Goal: Information Seeking & Learning: Compare options

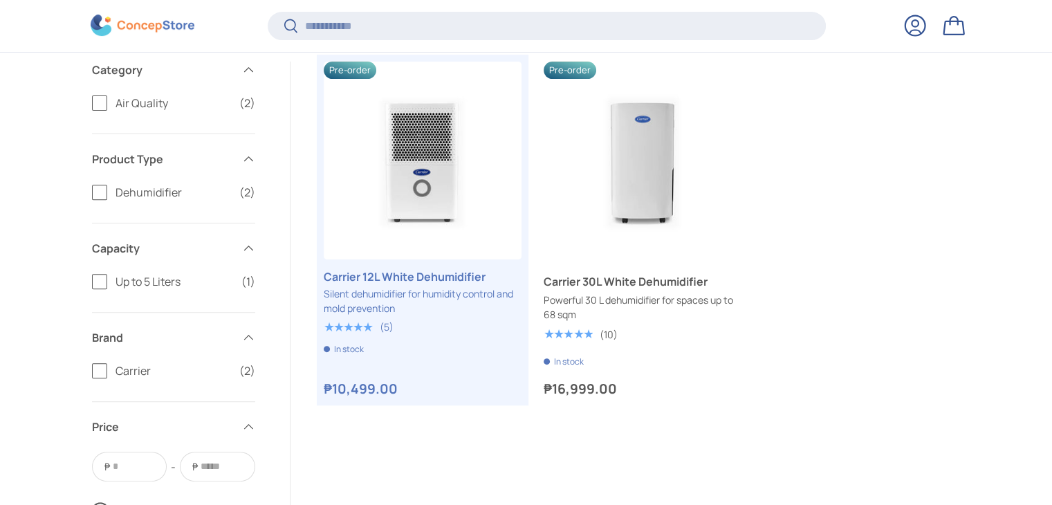
scroll to position [485, 0]
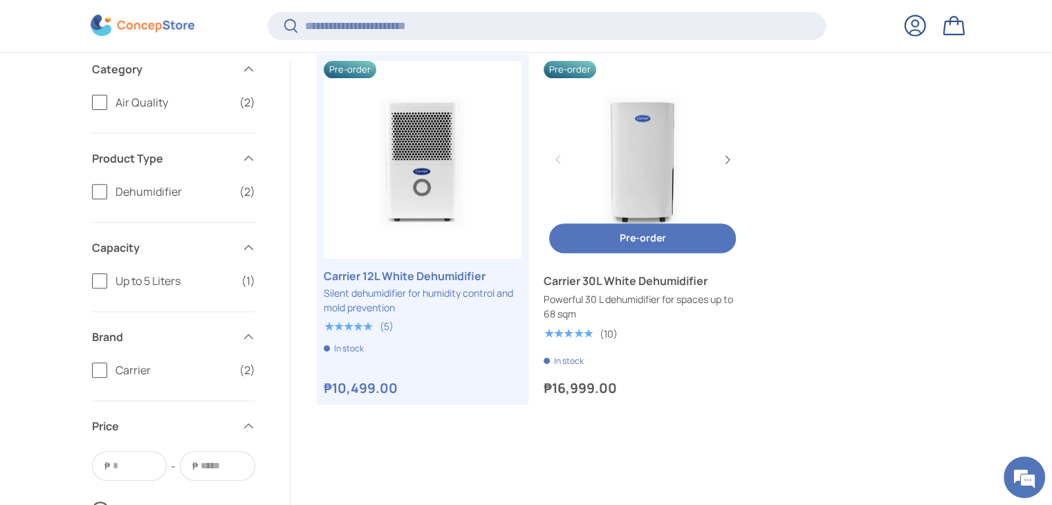
click at [653, 289] on link "Carrier 30L White Dehumidifier" at bounding box center [642, 280] width 198 height 17
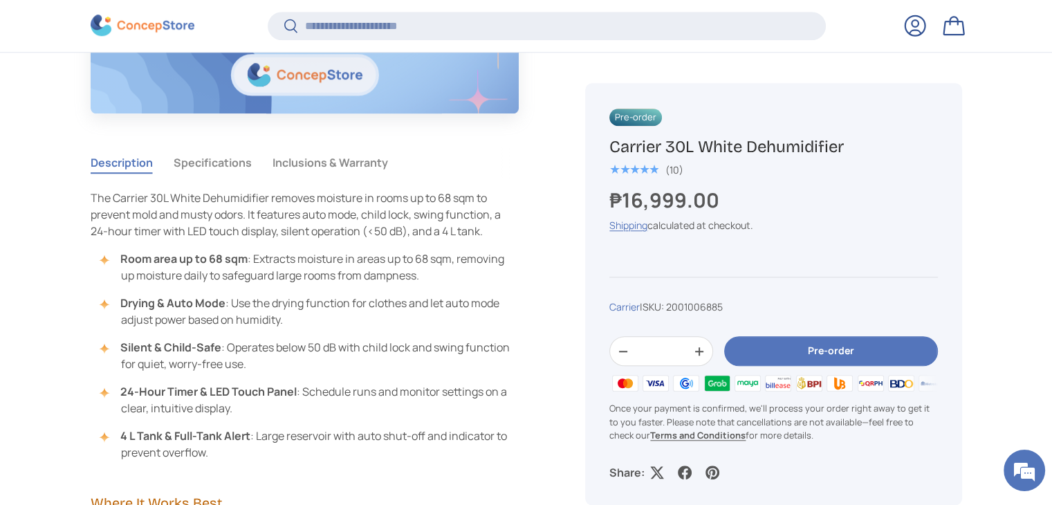
scroll to position [1178, 0]
click at [241, 167] on button "Specifications" at bounding box center [213, 163] width 78 height 32
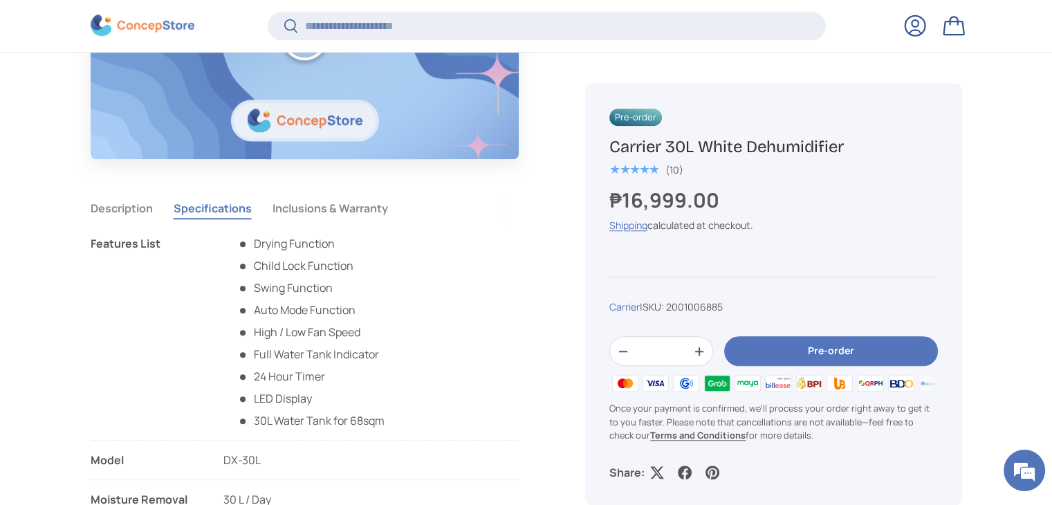
scroll to position [1181, 0]
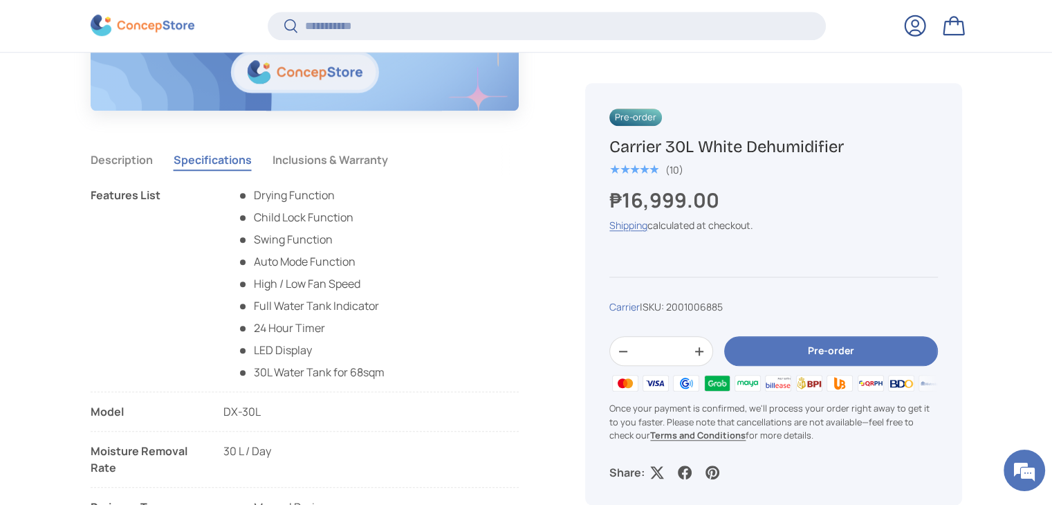
click at [300, 155] on button "Inclusions & Warranty" at bounding box center [329, 160] width 115 height 32
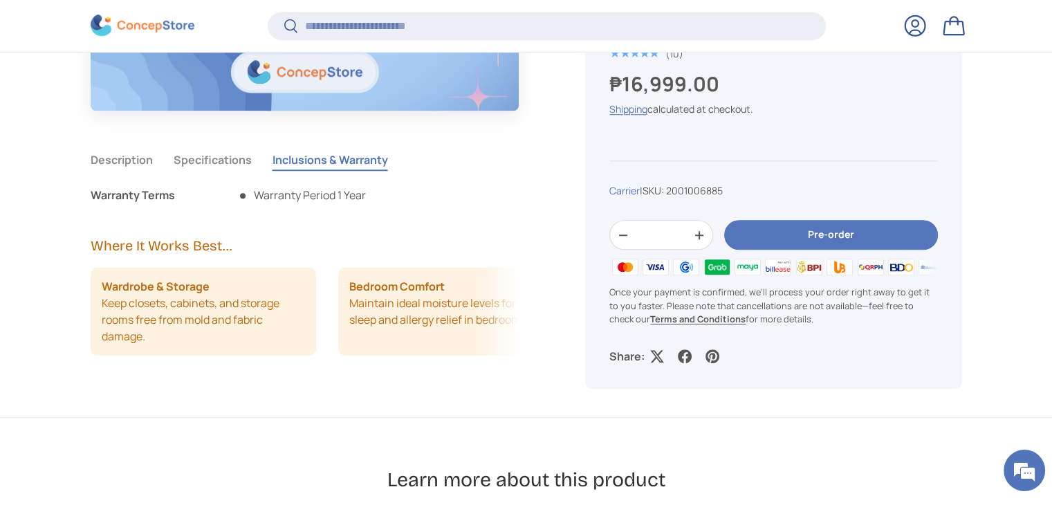
click at [231, 158] on button "Specifications" at bounding box center [213, 160] width 78 height 32
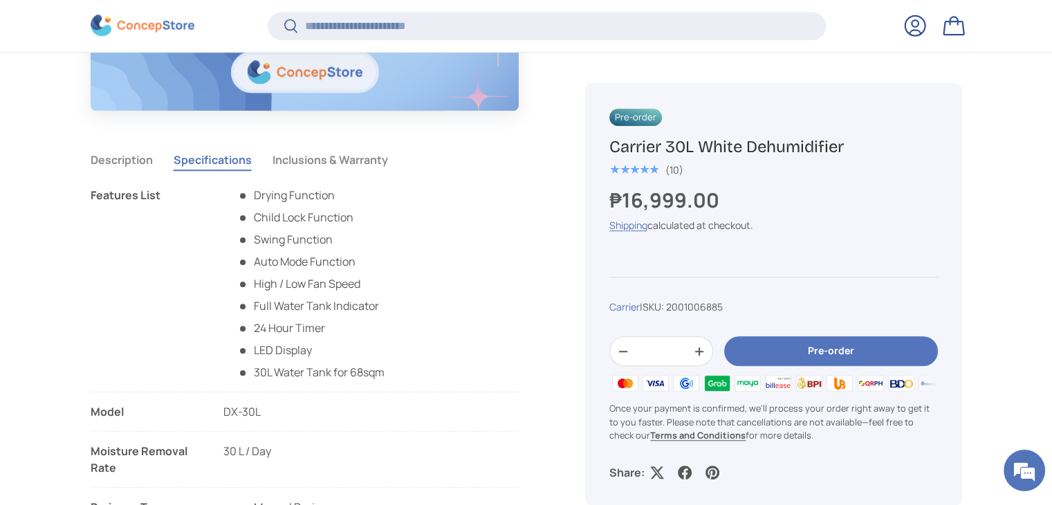
click at [127, 167] on button "Description" at bounding box center [122, 160] width 62 height 32
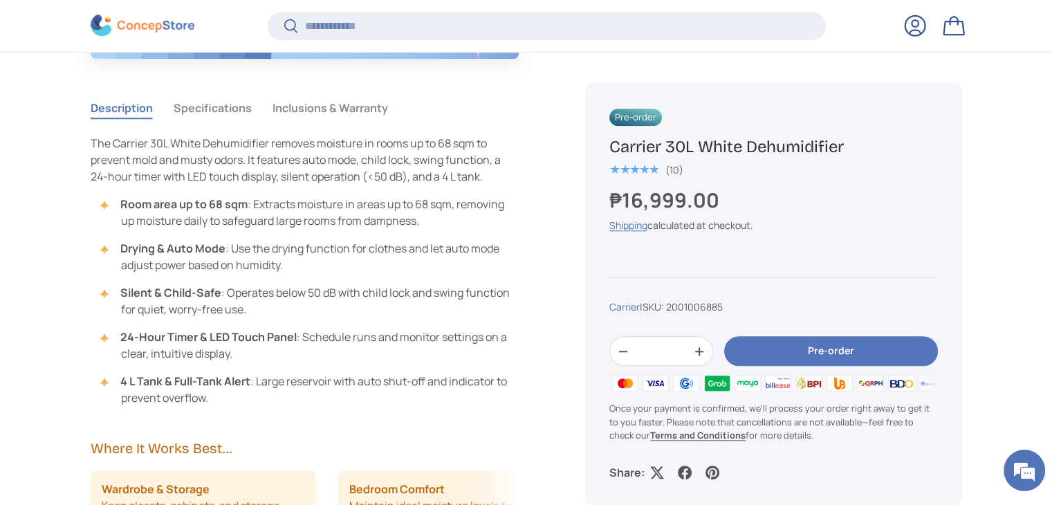
scroll to position [1236, 0]
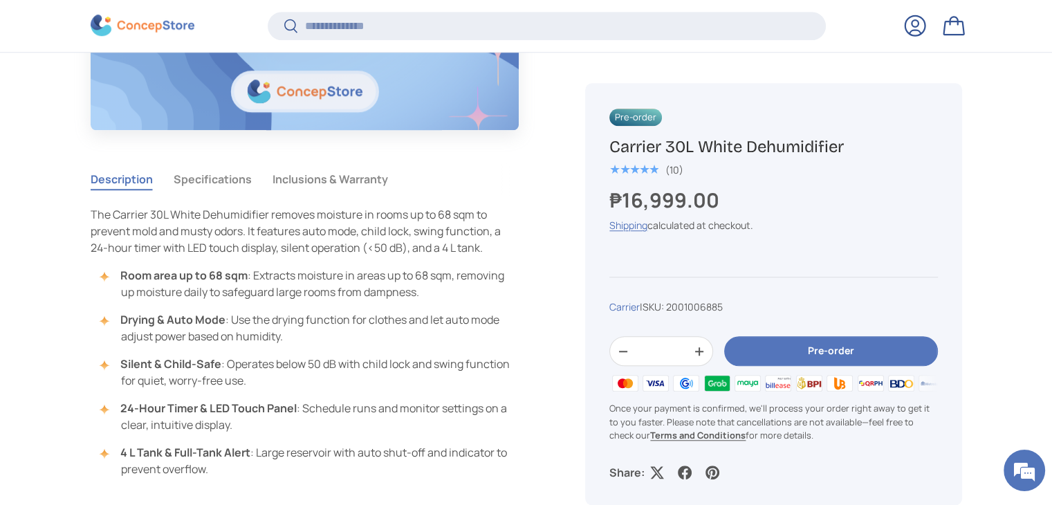
click at [213, 169] on button "Specifications" at bounding box center [213, 179] width 78 height 32
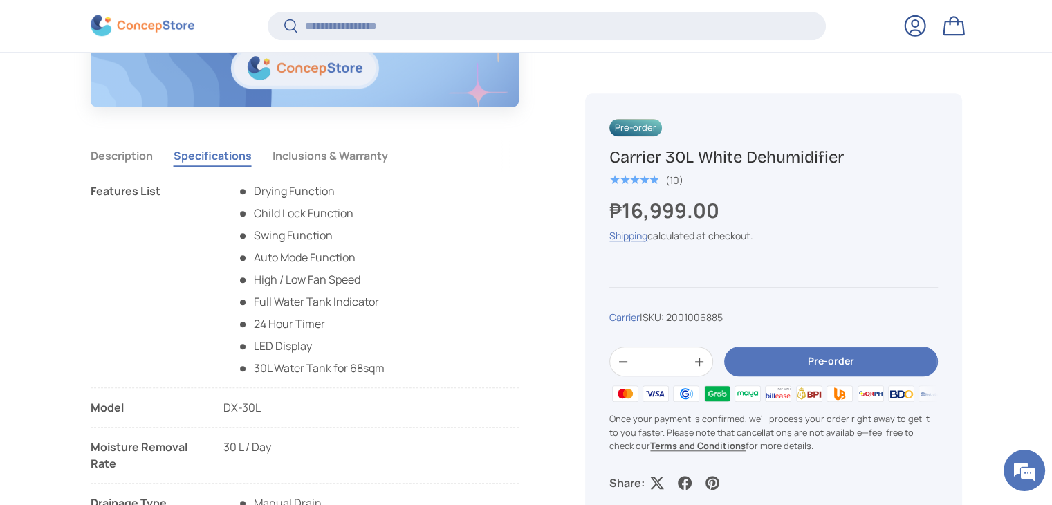
scroll to position [1182, 0]
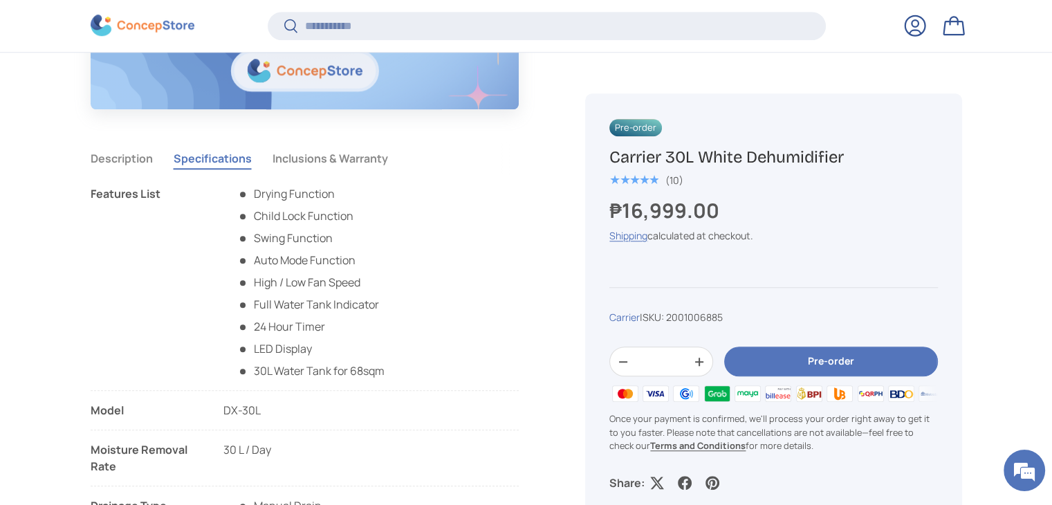
click at [129, 158] on button "Description" at bounding box center [122, 158] width 62 height 32
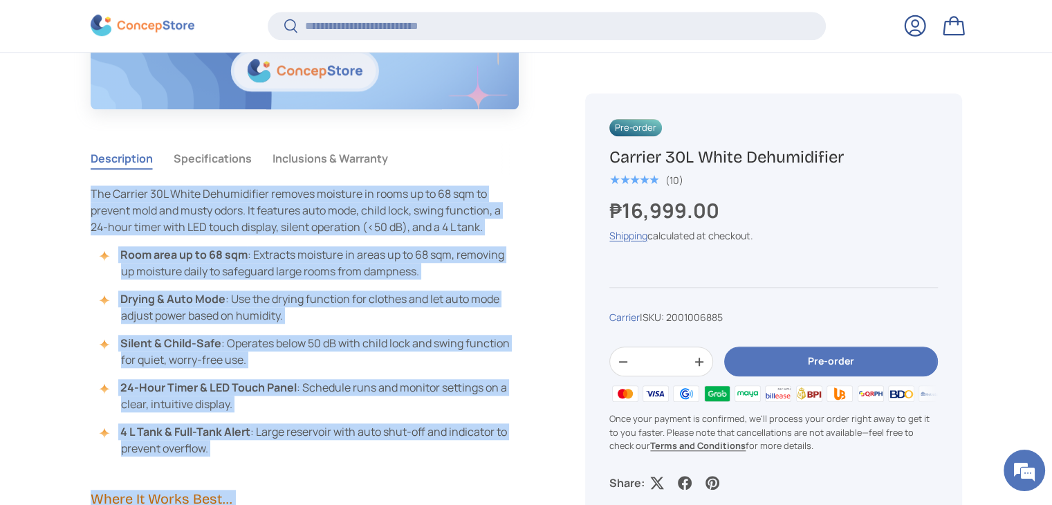
copy main "The Carrier 30L White Dehumidifier removes moisture in rooms up to 68 sqm to pr…"
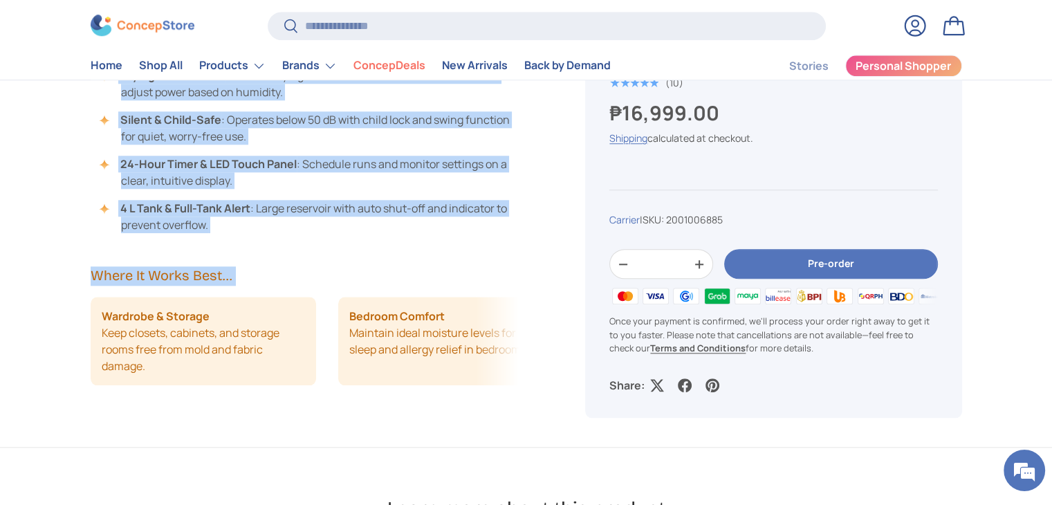
scroll to position [1391, 0]
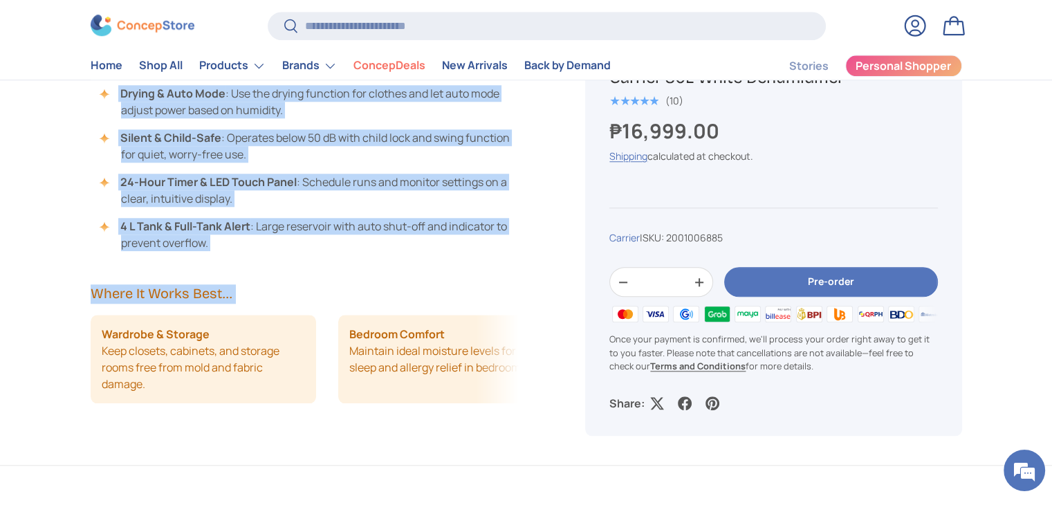
click at [217, 252] on div "Play Description Specifications Inclusions & Warranty The Carrier 30L White Deh…" at bounding box center [322, 60] width 462 height 807
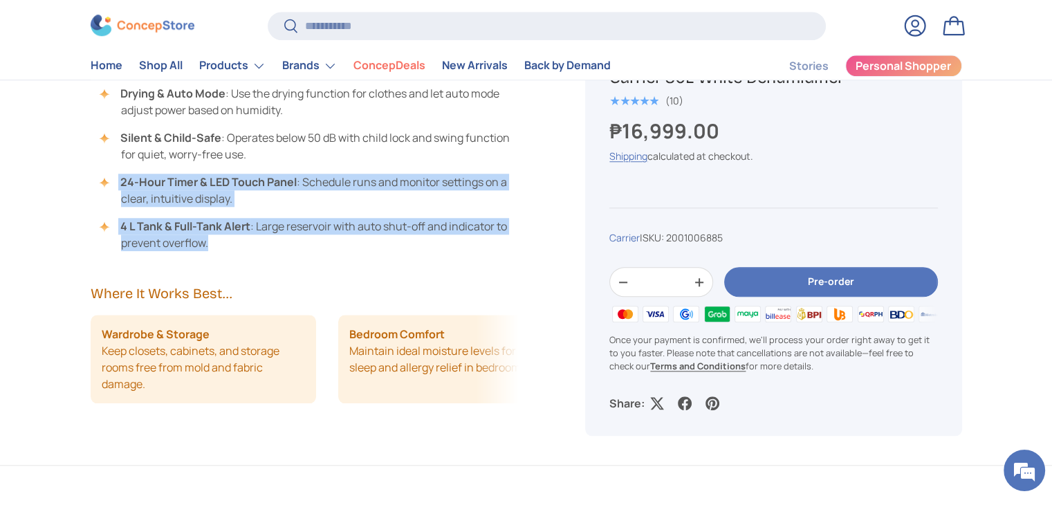
drag, startPoint x: 218, startPoint y: 239, endPoint x: 111, endPoint y: 166, distance: 129.4
click at [111, 166] on ul "Room area up to 68 sqm : Extracts moisture in areas up to 68 sqm, removing up m…" at bounding box center [305, 146] width 429 height 210
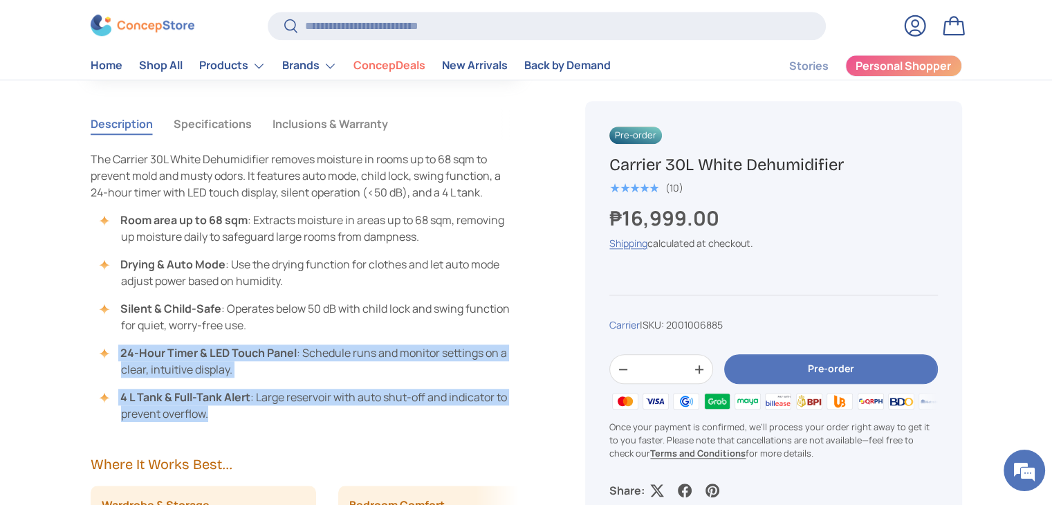
scroll to position [1215, 0]
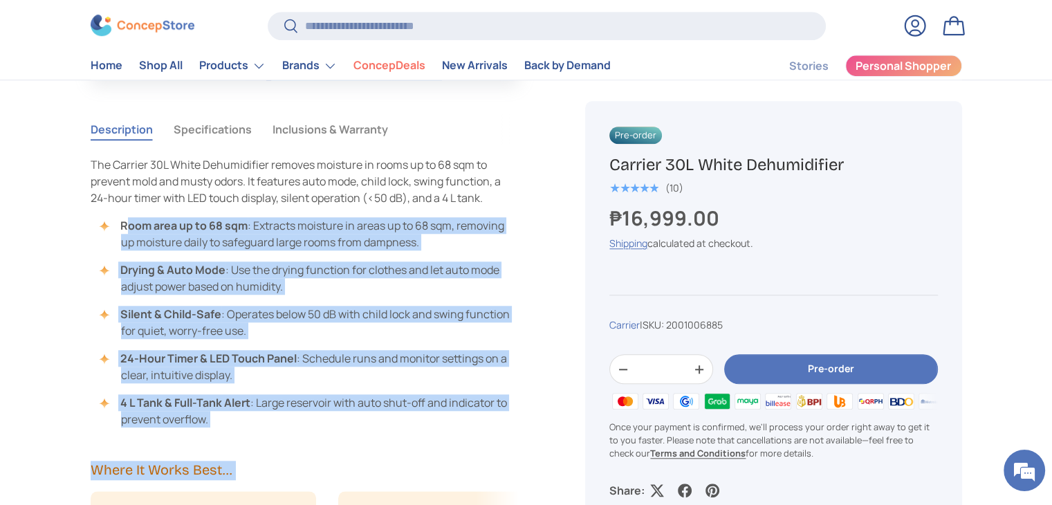
drag, startPoint x: 89, startPoint y: 162, endPoint x: 130, endPoint y: 217, distance: 68.7
click at [188, 353] on strong "24-Hour Timer & LED Touch Panel" at bounding box center [208, 358] width 176 height 15
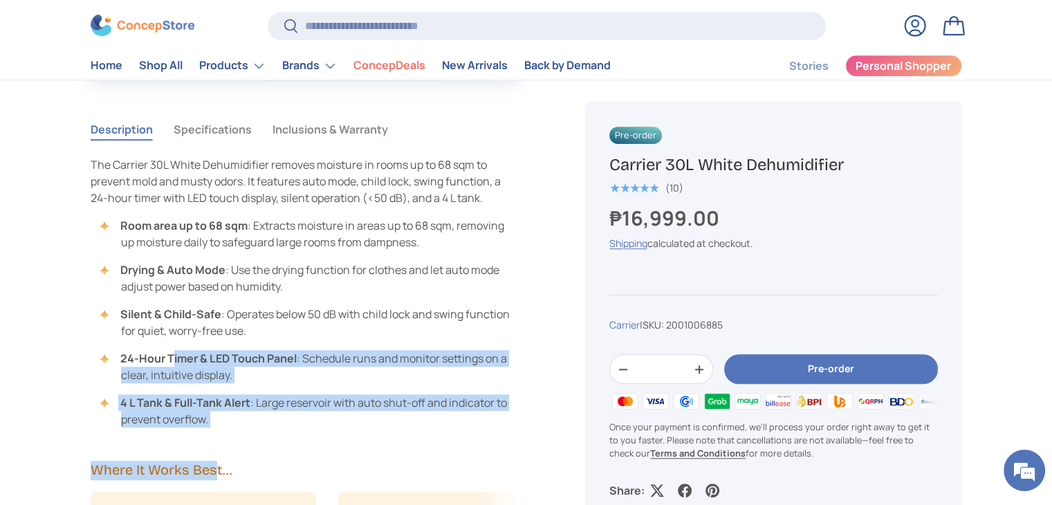
drag, startPoint x: 218, startPoint y: 427, endPoint x: 174, endPoint y: 341, distance: 97.1
click at [174, 341] on div "Play Description Specifications Inclusions & Warranty The Carrier 30L White Deh…" at bounding box center [322, 236] width 462 height 807
click at [218, 419] on li "4 L Tank & Full-Tank Alert : Large reservoir with auto shut-off and indicator t…" at bounding box center [311, 410] width 415 height 33
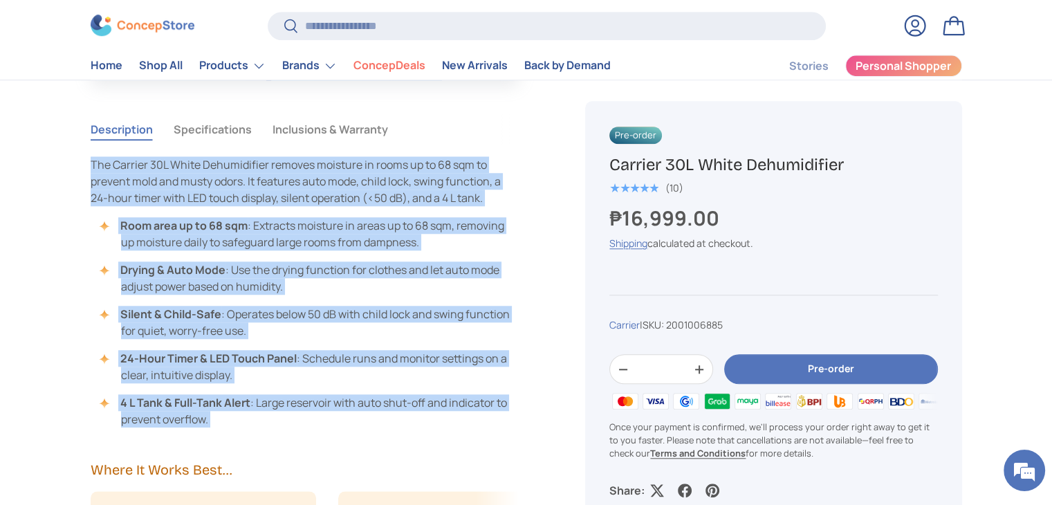
drag, startPoint x: 218, startPoint y: 419, endPoint x: 105, endPoint y: 167, distance: 276.7
click at [105, 167] on div "The Carrier 30L White Dehumidifier removes moisture in rooms up to 68 sqm to pr…" at bounding box center [305, 291] width 429 height 271
click at [234, 136] on button "Specifications" at bounding box center [213, 129] width 78 height 32
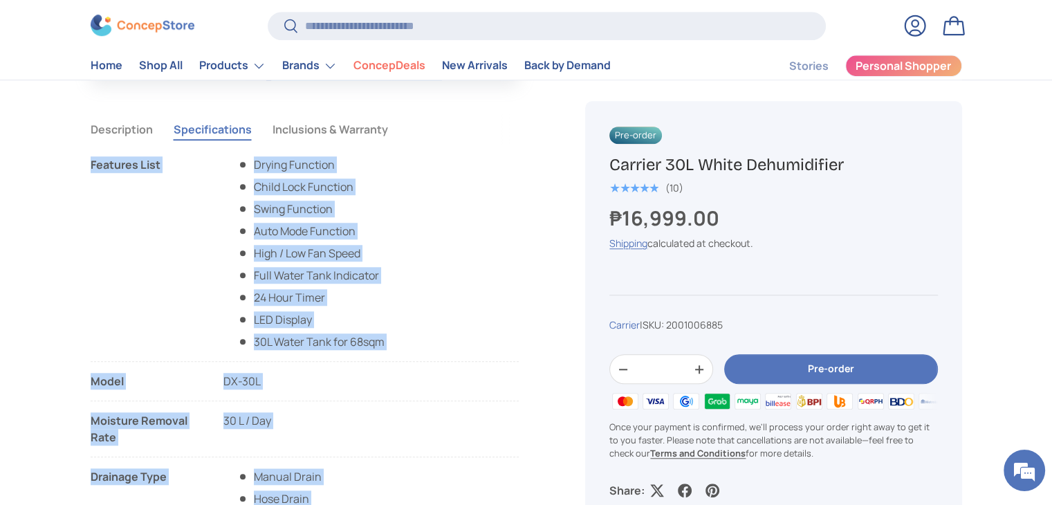
click at [207, 133] on button "Specifications" at bounding box center [213, 129] width 78 height 32
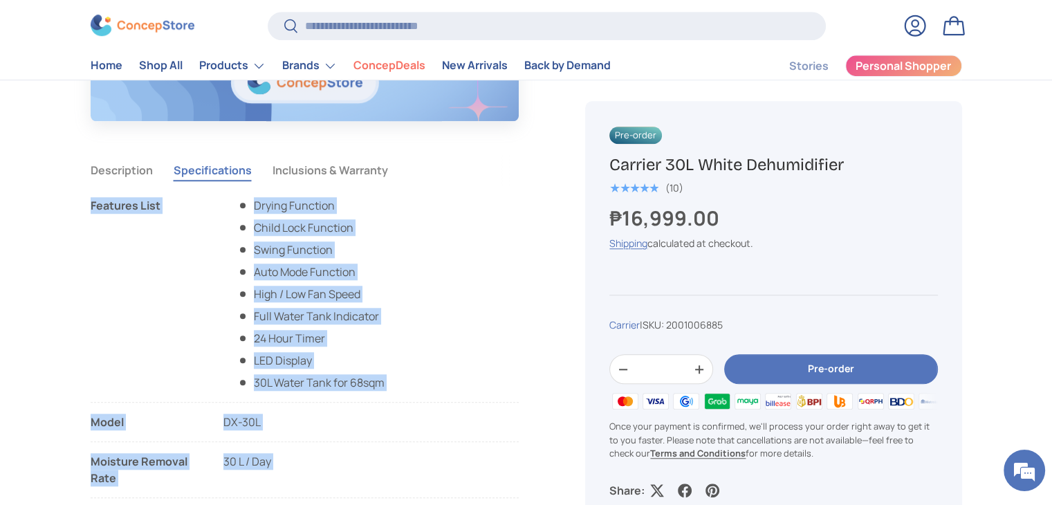
scroll to position [1171, 0]
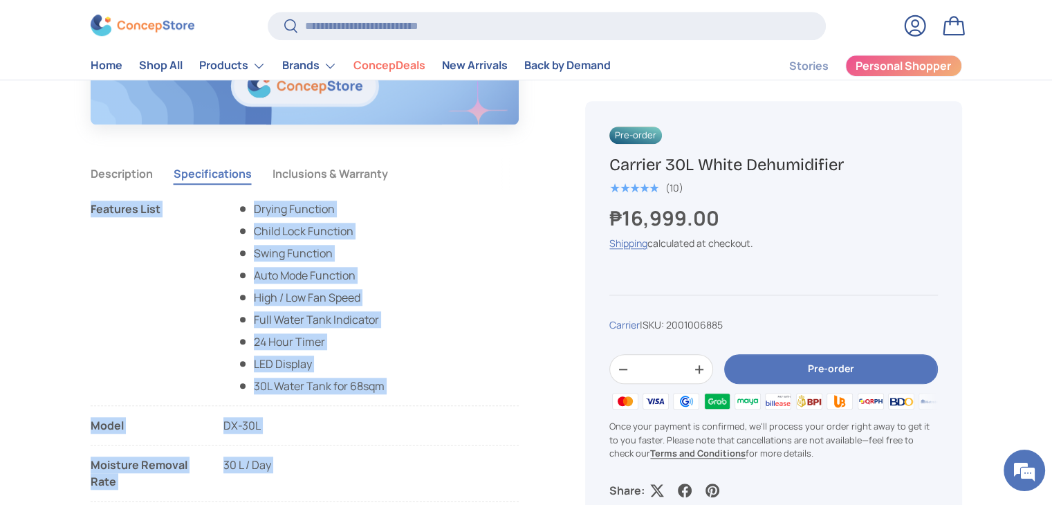
click at [384, 173] on button "Inclusions & Warranty" at bounding box center [329, 174] width 115 height 32
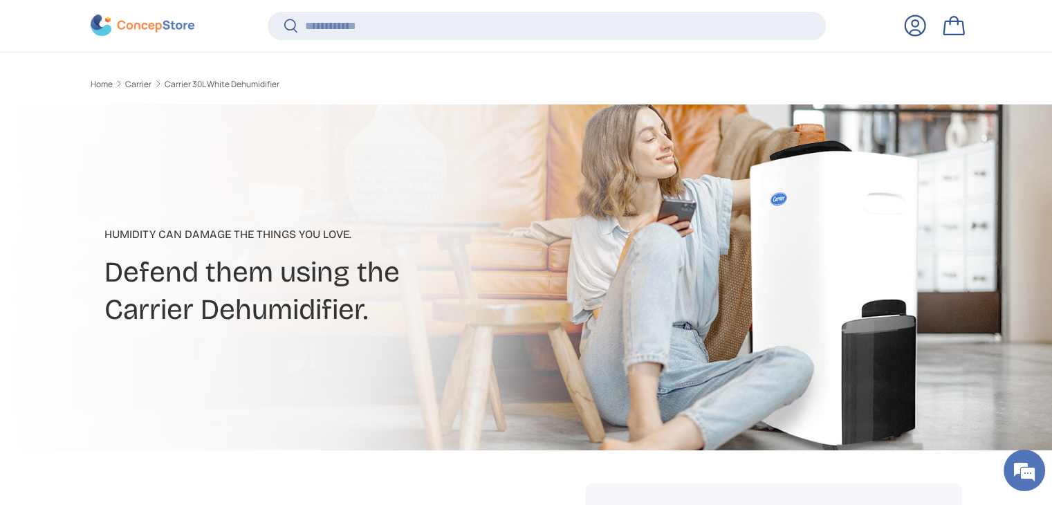
scroll to position [0, 0]
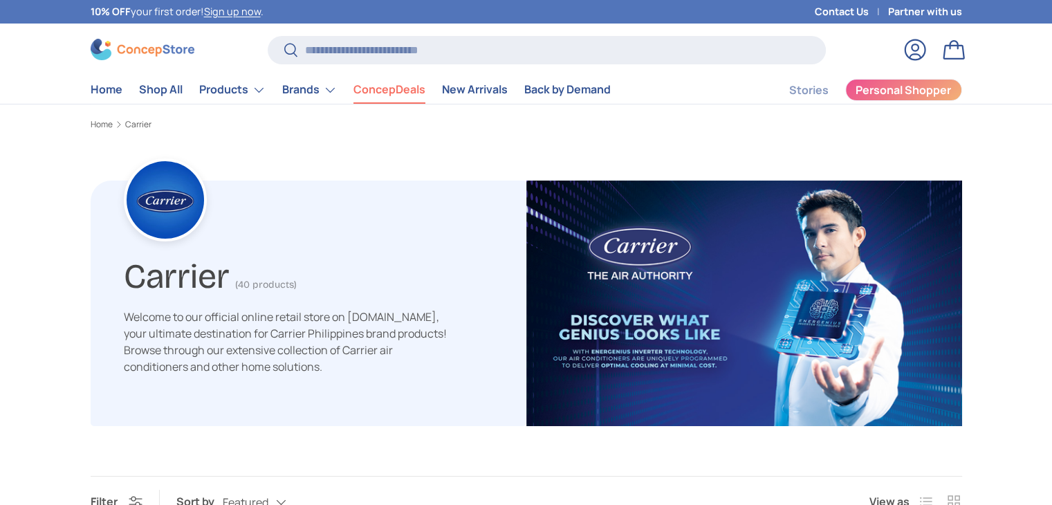
click at [382, 82] on link "ConcepDeals" at bounding box center [389, 89] width 72 height 27
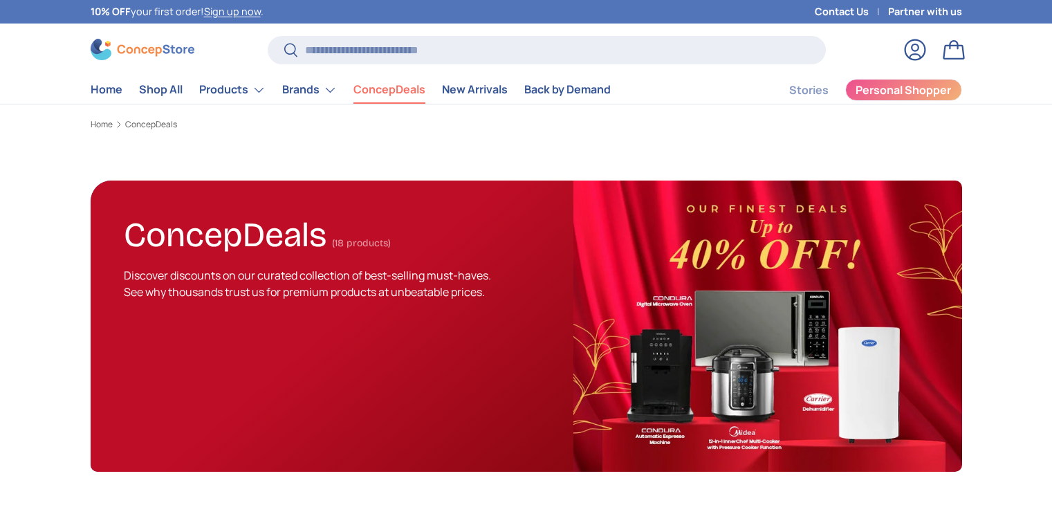
click at [354, 47] on input "Search" at bounding box center [546, 50] width 557 height 28
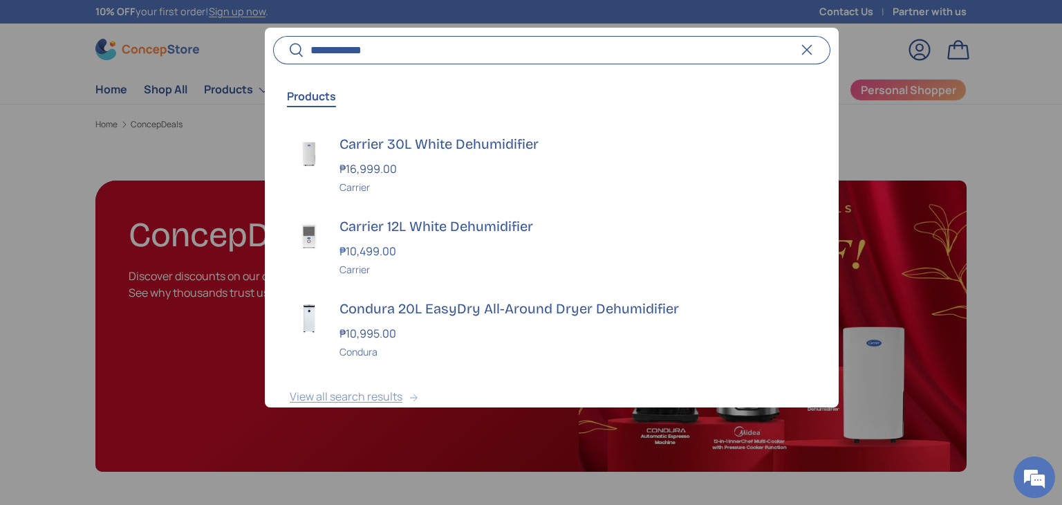
type input "**********"
click at [393, 397] on button "View all search results" at bounding box center [552, 399] width 574 height 58
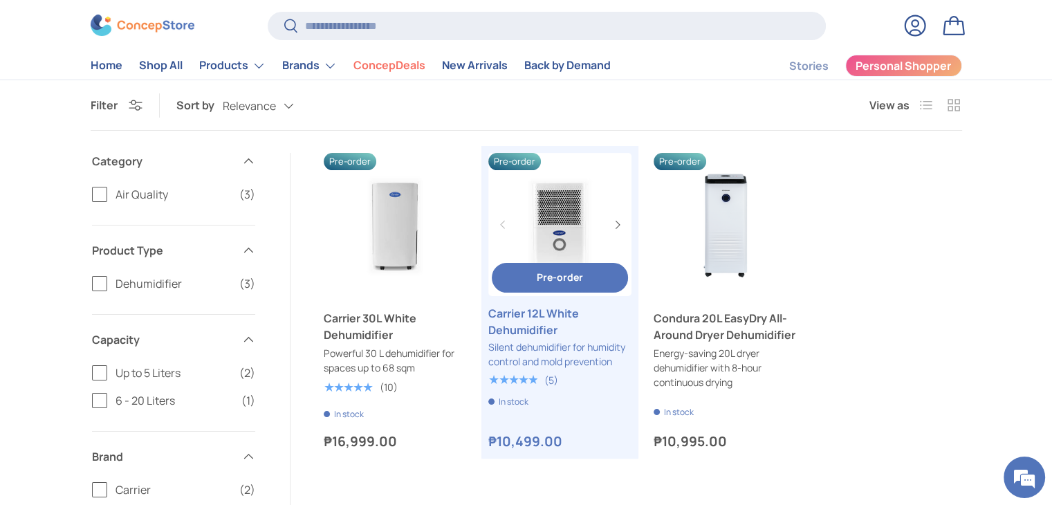
scroll to position [160, 0]
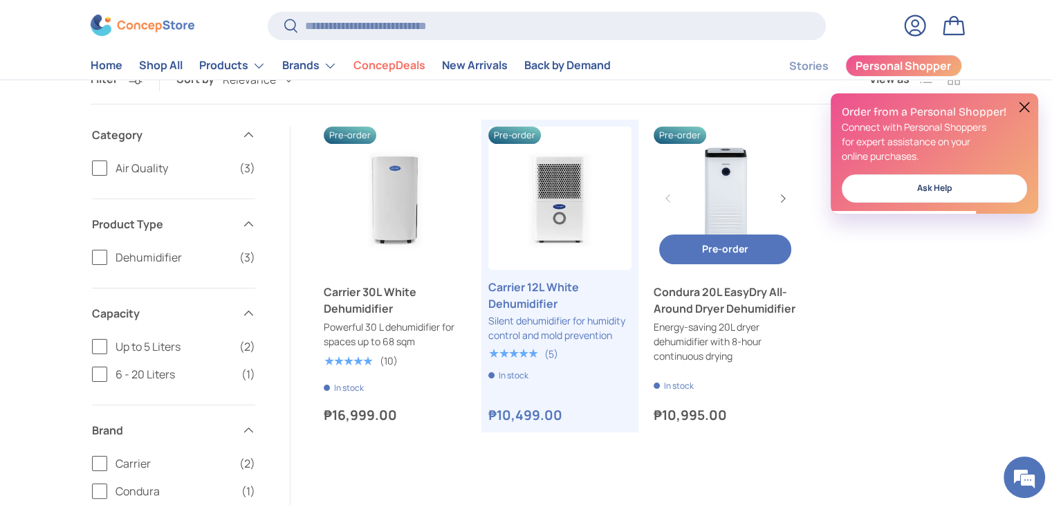
click at [730, 167] on link "Condura 20L EasyDry All-Around Dryer Dehumidifier" at bounding box center [724, 198] width 143 height 143
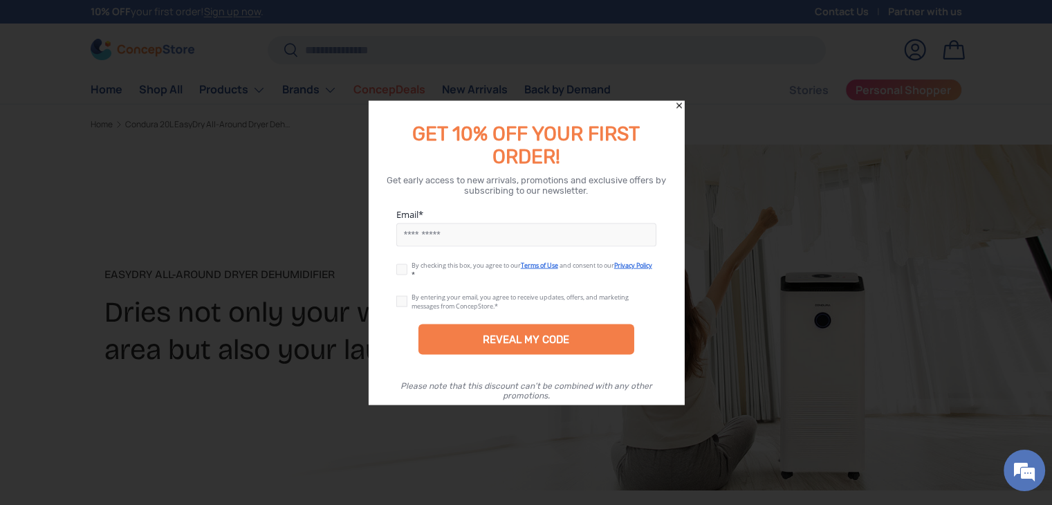
click at [680, 109] on icon "Close" at bounding box center [679, 106] width 10 height 10
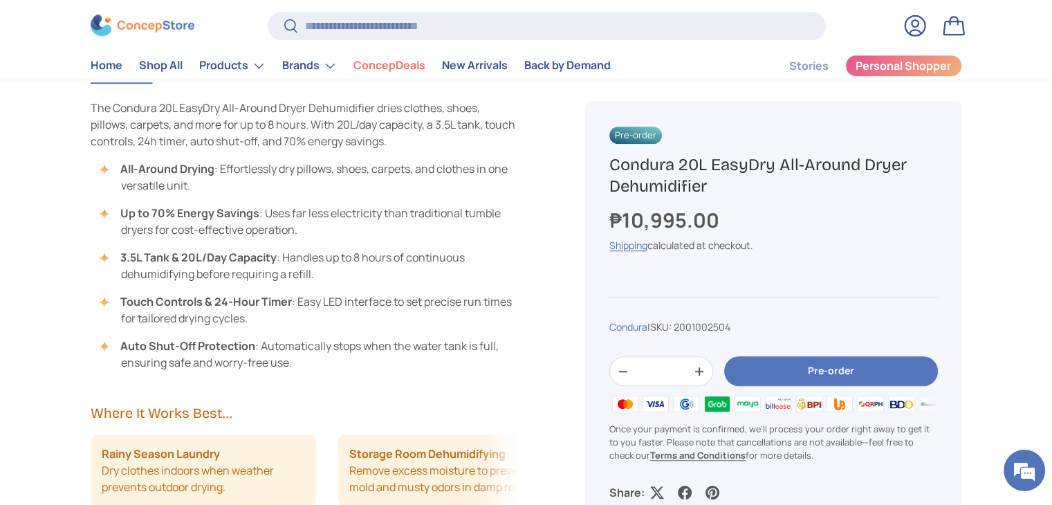
scroll to position [896, 0]
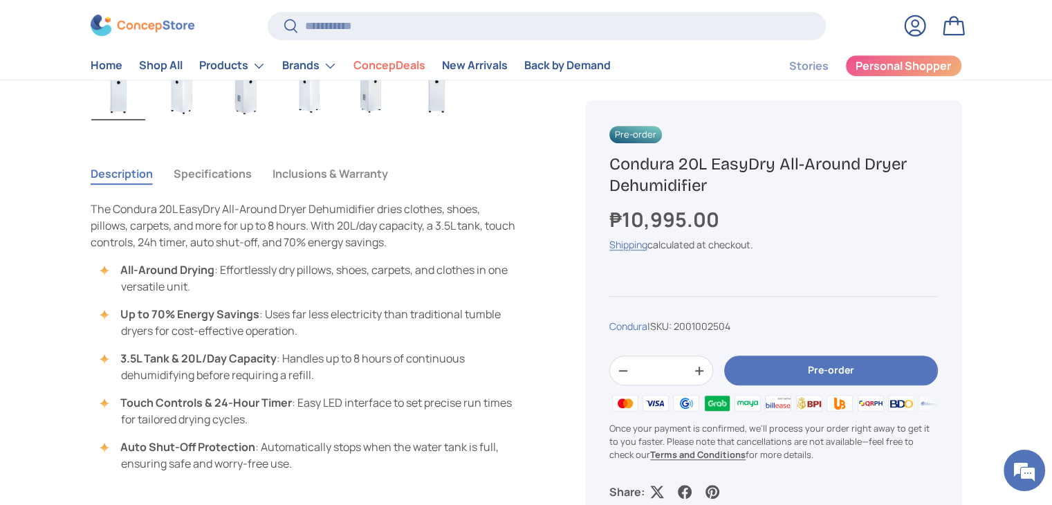
click at [237, 184] on button "Specifications" at bounding box center [213, 174] width 78 height 32
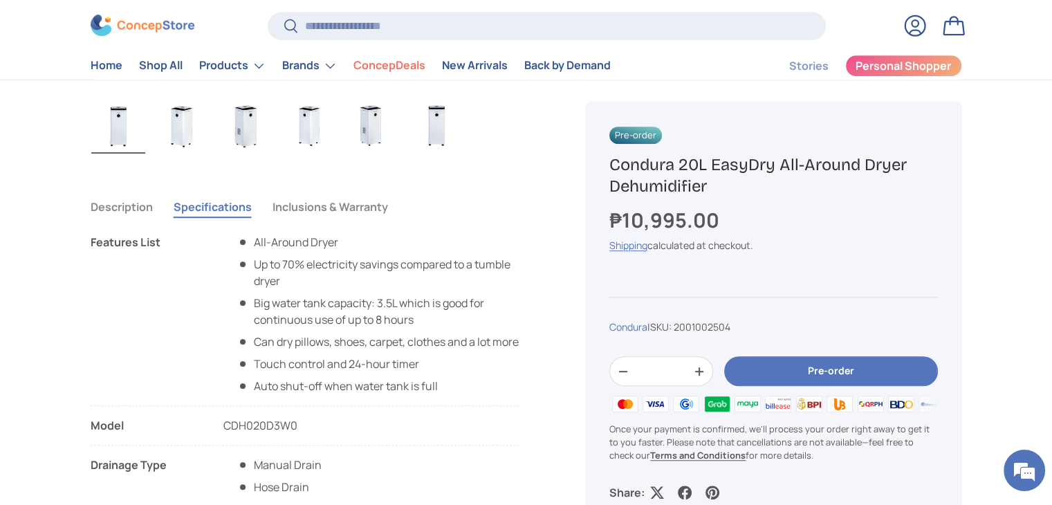
scroll to position [857, 0]
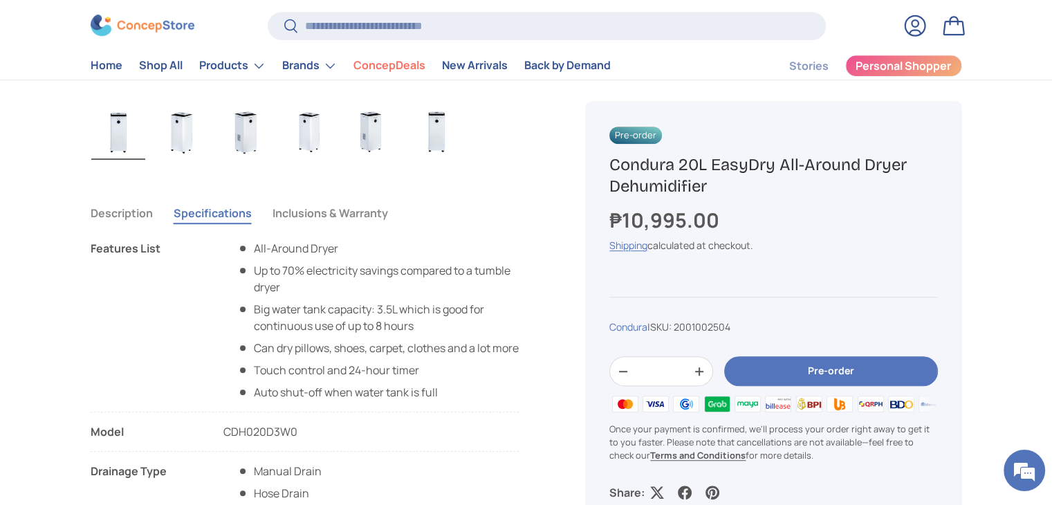
click at [318, 203] on button "Inclusions & Warranty" at bounding box center [329, 213] width 115 height 32
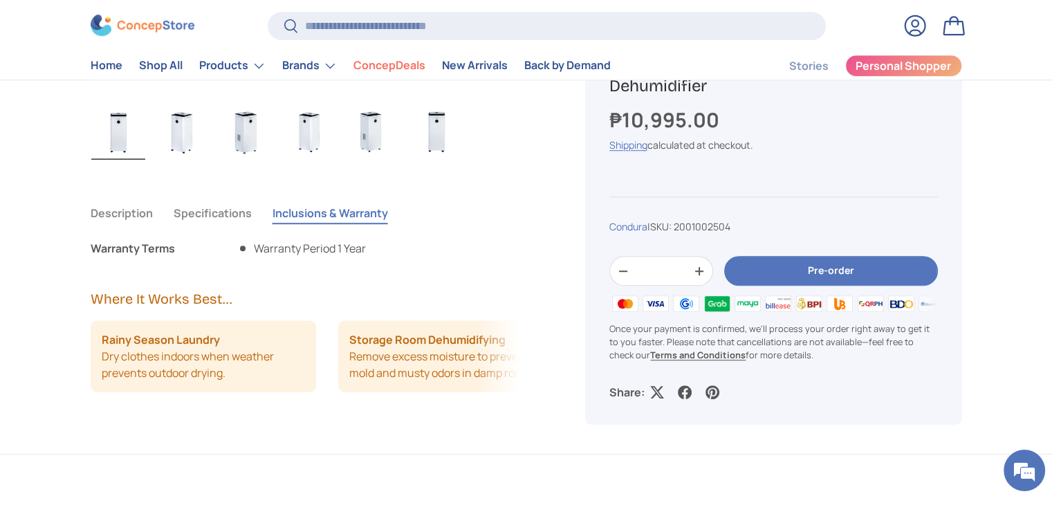
click at [230, 222] on button "Specifications" at bounding box center [213, 213] width 78 height 32
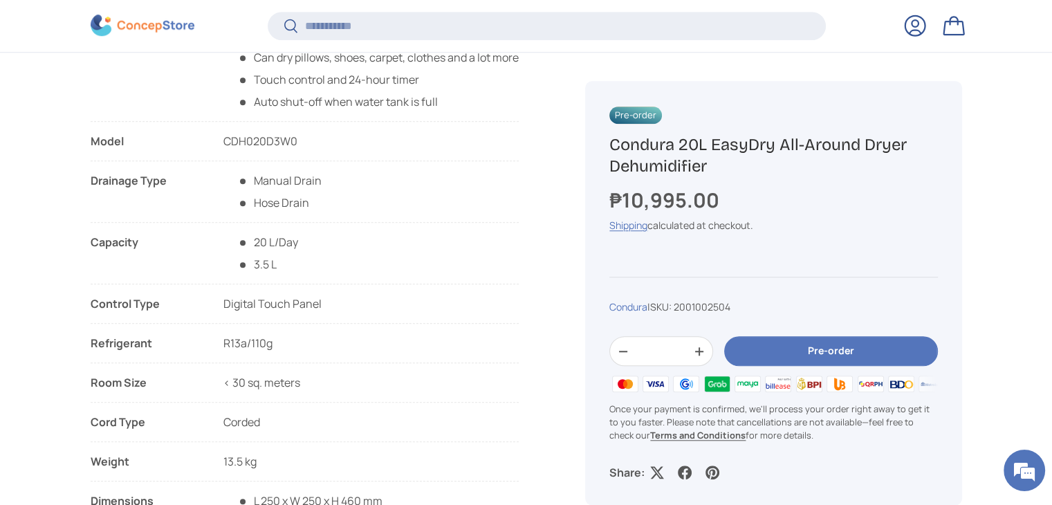
scroll to position [1144, 0]
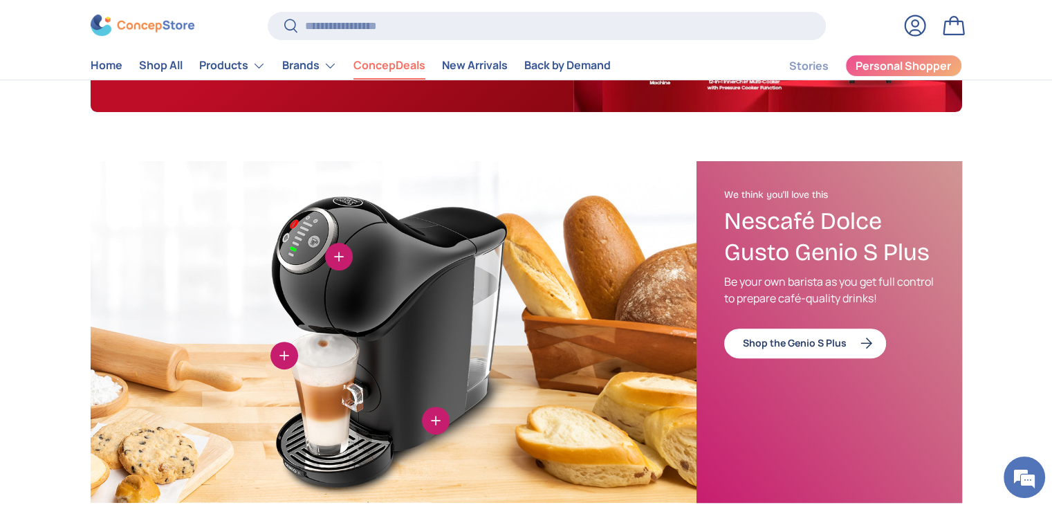
scroll to position [345, 0]
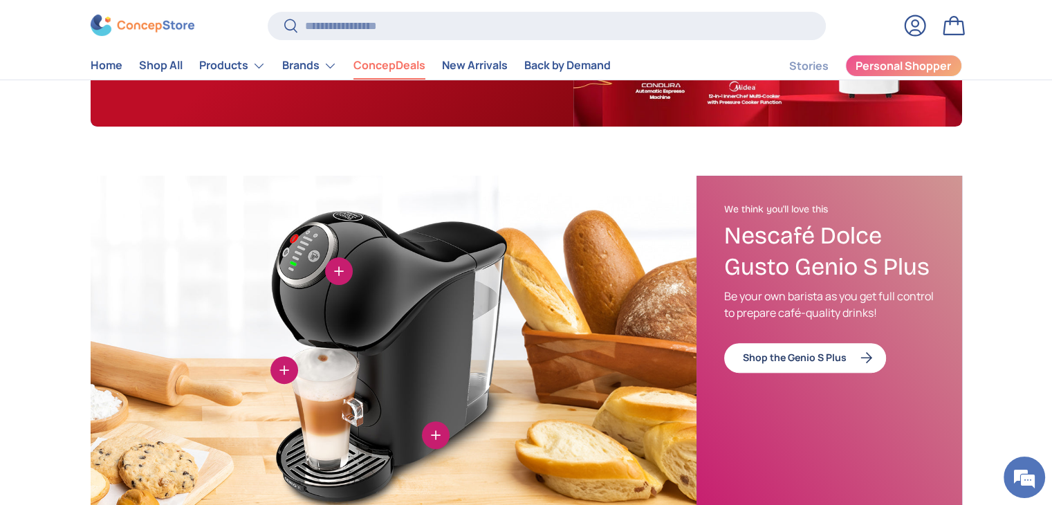
click at [409, 55] on link "ConcepDeals" at bounding box center [389, 66] width 72 height 27
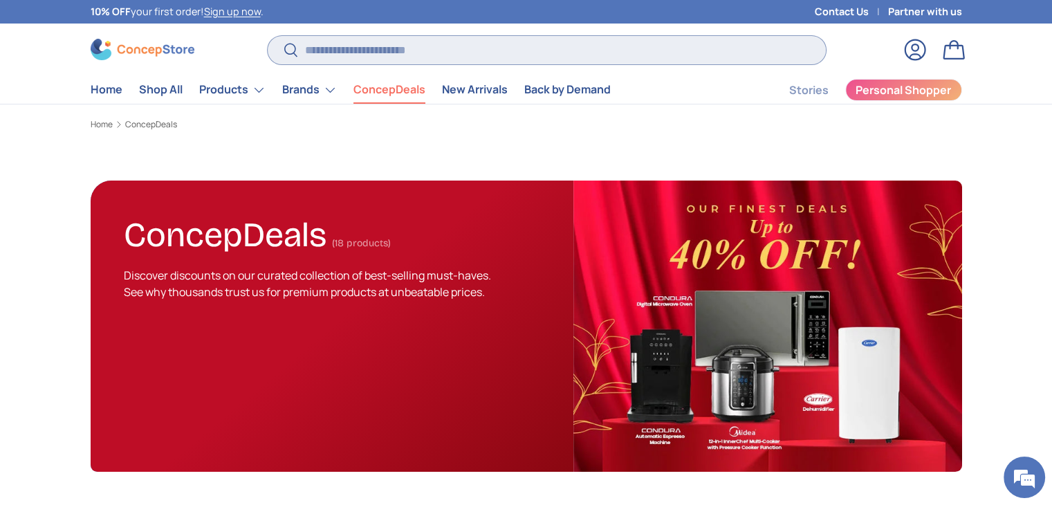
click at [407, 49] on input "Search" at bounding box center [546, 50] width 557 height 28
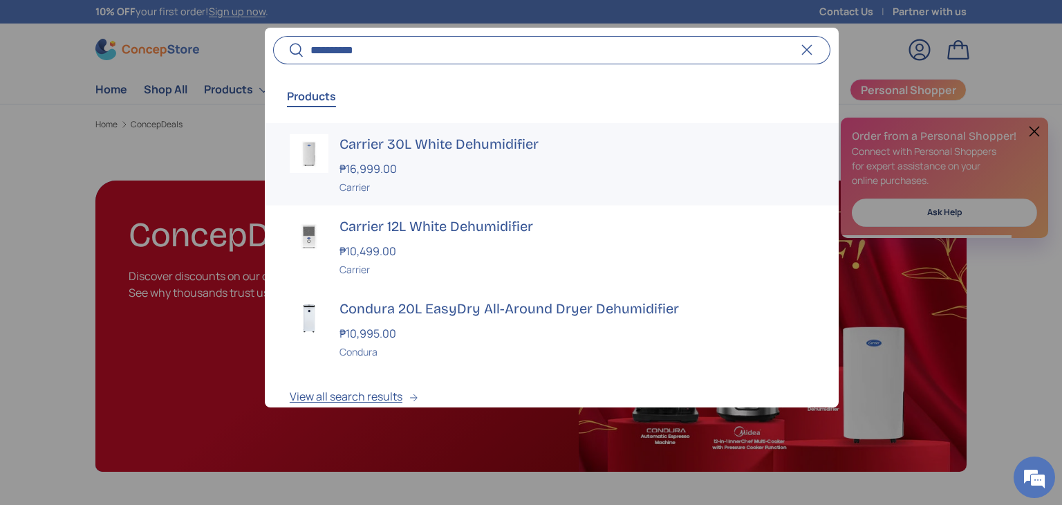
type input "**********"
click at [448, 160] on div "₱16,999.00" at bounding box center [576, 168] width 474 height 17
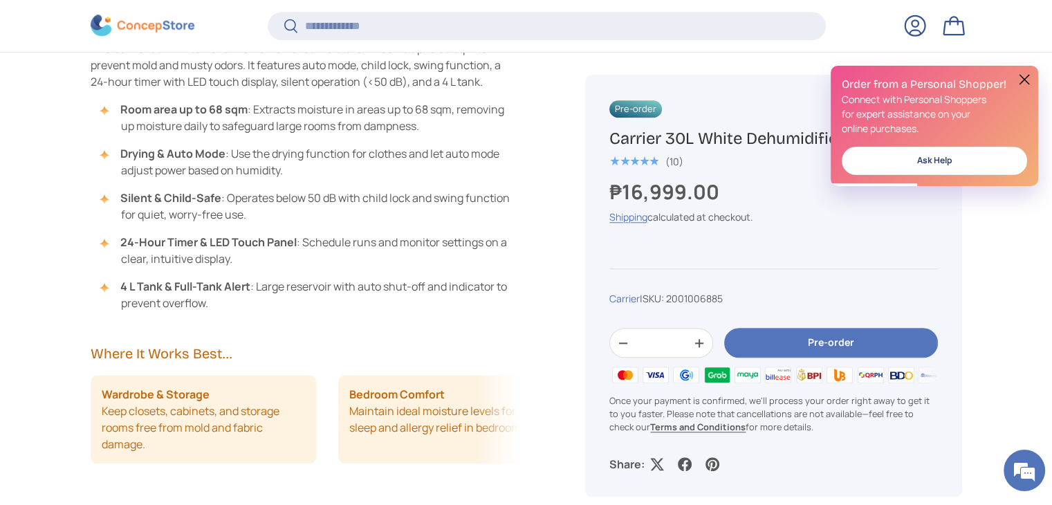
scroll to position [1256, 0]
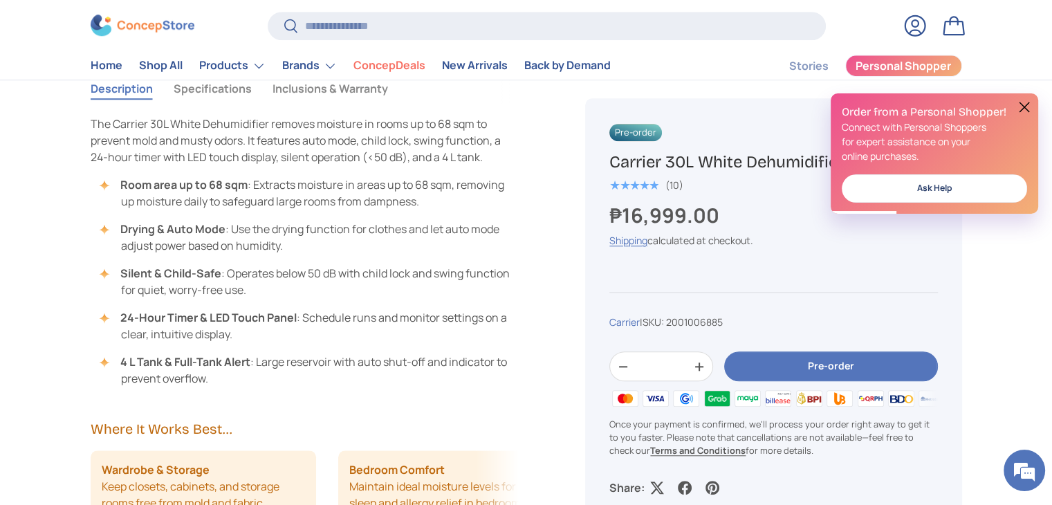
click at [221, 95] on button "Specifications" at bounding box center [213, 89] width 78 height 32
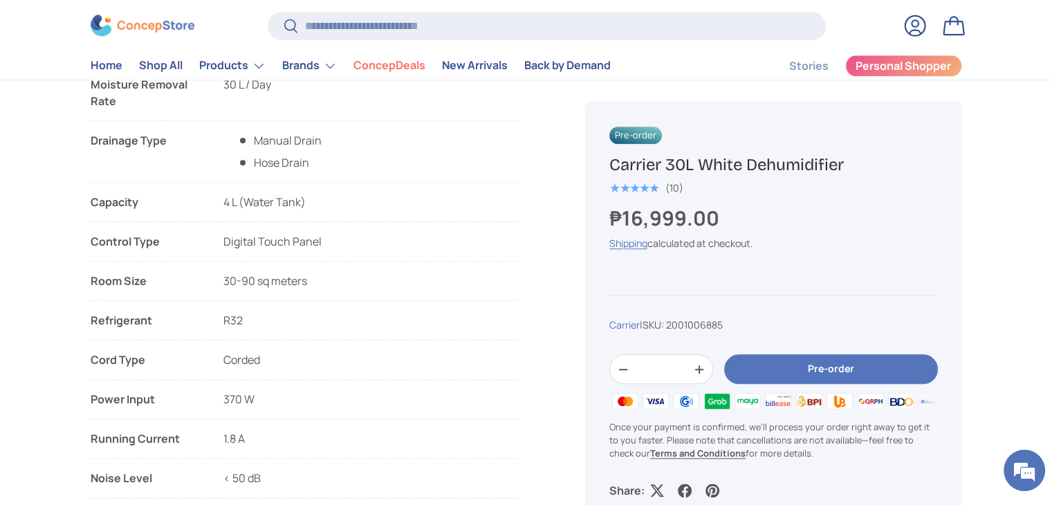
scroll to position [1550, 0]
